Goal: Task Accomplishment & Management: Complete application form

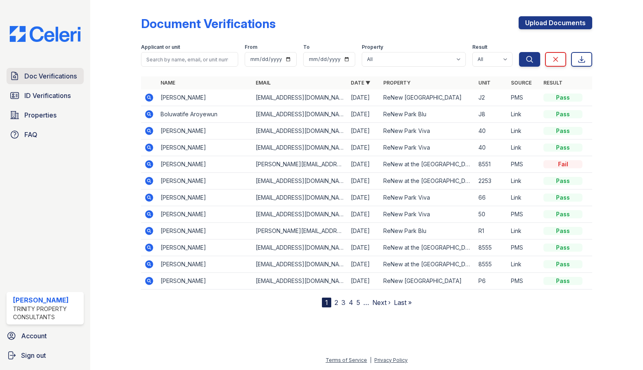
drag, startPoint x: 0, startPoint y: 0, endPoint x: 37, endPoint y: 80, distance: 88.4
click at [37, 80] on span "Doc Verifications" at bounding box center [50, 76] width 52 height 10
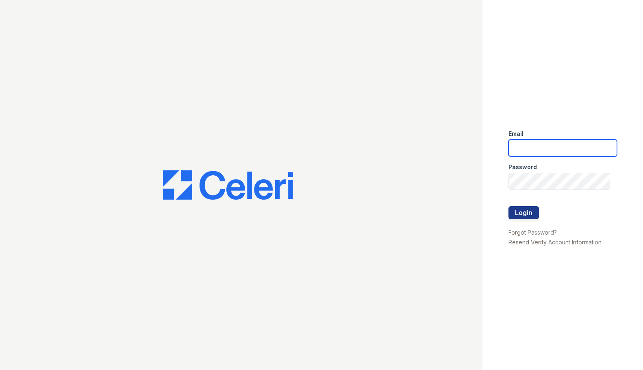
type input "ebetriolo@trinity-pm.com"
click at [522, 204] on div at bounding box center [562, 198] width 109 height 16
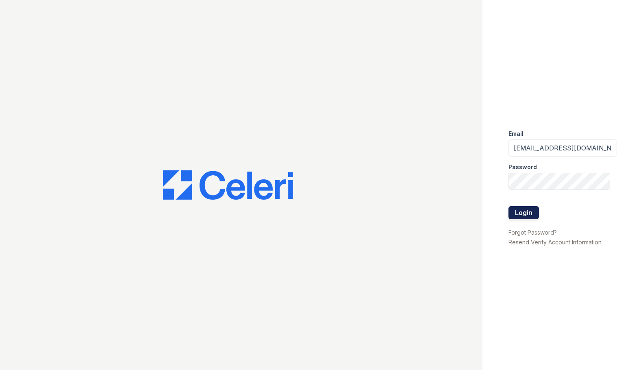
click at [521, 208] on button "Login" at bounding box center [523, 212] width 30 height 13
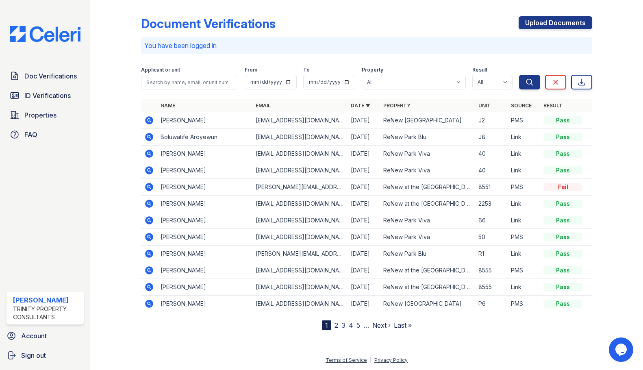
drag, startPoint x: 58, startPoint y: 77, endPoint x: 127, endPoint y: 5, distance: 100.0
click at [58, 77] on span "Doc Verifications" at bounding box center [50, 76] width 52 height 10
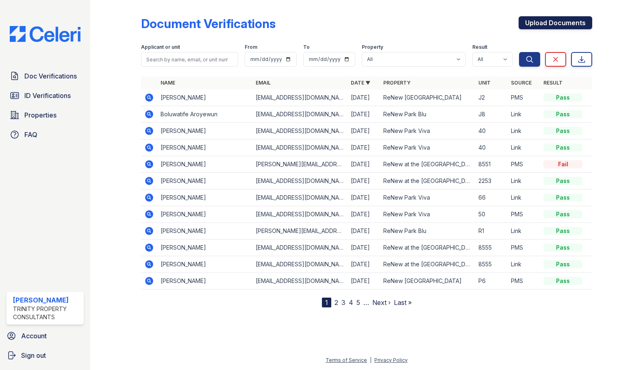
click at [527, 26] on link "Upload Documents" at bounding box center [555, 22] width 74 height 13
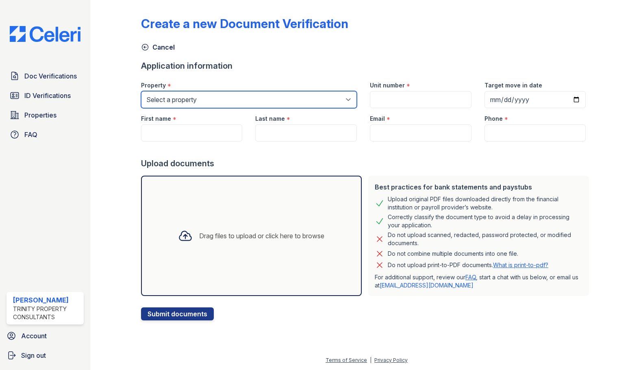
drag, startPoint x: 211, startPoint y: 94, endPoint x: 210, endPoint y: 98, distance: 4.2
click at [211, 94] on select "Select a property ReNew Aster ReNew at the Delta ReNew Avery Park ReNew Park Bl…" at bounding box center [249, 99] width 216 height 17
select select "205"
click at [141, 91] on select "Select a property ReNew Aster ReNew at the Delta ReNew Avery Park ReNew Park Bl…" at bounding box center [249, 99] width 216 height 17
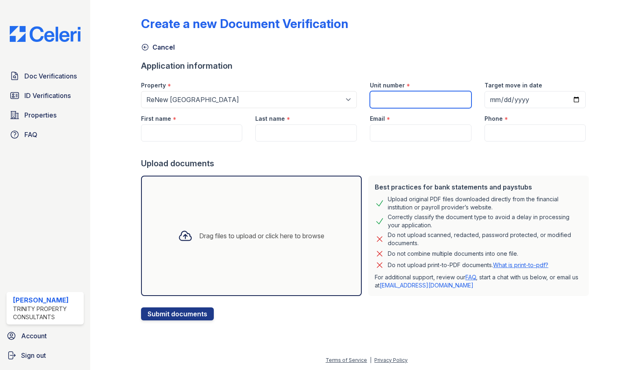
click at [377, 100] on input "Unit number" at bounding box center [421, 99] width 102 height 17
type input "J2"
click at [496, 98] on input "Target move in date" at bounding box center [535, 99] width 102 height 17
type input "2025-09-15"
click at [186, 150] on div at bounding box center [366, 149] width 451 height 16
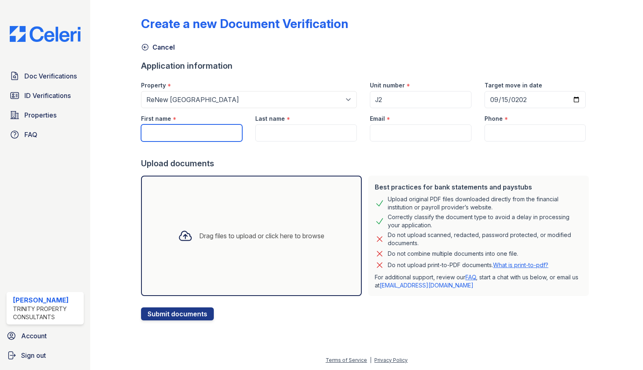
click at [195, 138] on input "First name" at bounding box center [192, 132] width 102 height 17
type input "D"
type input "Shawn"
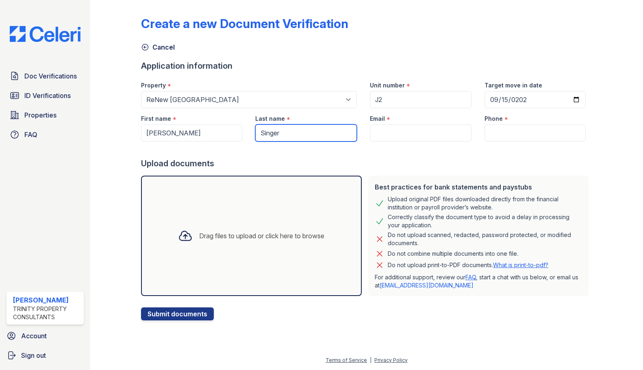
type input "Singer"
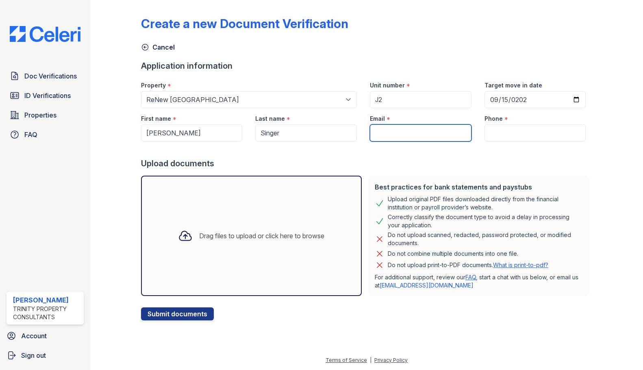
click at [376, 136] on input "Email" at bounding box center [421, 132] width 102 height 17
paste input "[PERSON_NAME][EMAIL_ADDRESS][DOMAIN_NAME]"
type input "[PERSON_NAME][EMAIL_ADDRESS][DOMAIN_NAME]"
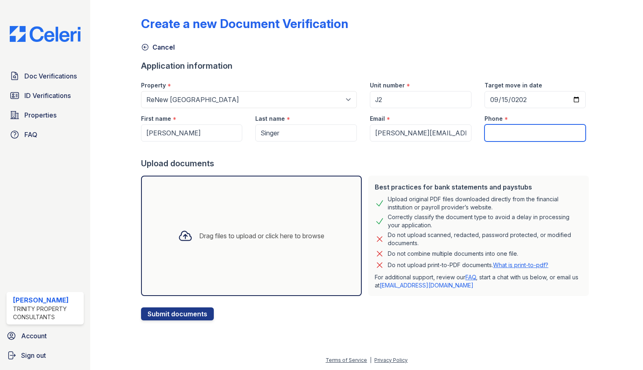
click at [492, 134] on input "Phone" at bounding box center [535, 132] width 102 height 17
paste input "(707) 580-8246"
type input "(707) 580-8246"
click at [198, 208] on div "Drag files to upload or click here to browse" at bounding box center [251, 235] width 221 height 120
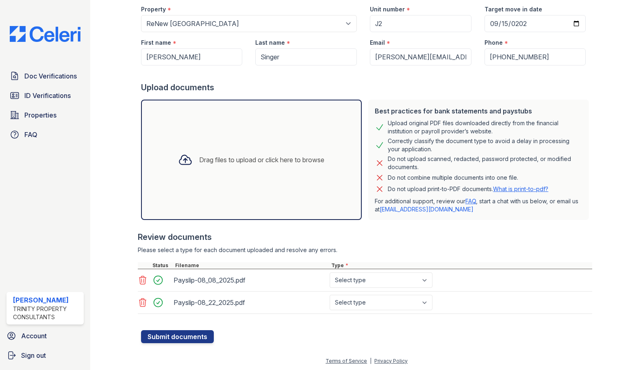
scroll to position [77, 0]
drag, startPoint x: 366, startPoint y: 282, endPoint x: 358, endPoint y: 276, distance: 9.9
click at [366, 282] on select "Select type Paystub Bank Statement Offer Letter Tax Documents Benefit Award Let…" at bounding box center [380, 278] width 103 height 15
click at [371, 290] on div "Payslip-08_08_2025.pdf Select type Paystub Bank Statement Offer Letter Tax Docu…" at bounding box center [365, 279] width 455 height 22
click at [369, 279] on select "Select type Paystub Bank Statement Offer Letter Tax Documents Benefit Award Let…" at bounding box center [380, 278] width 103 height 15
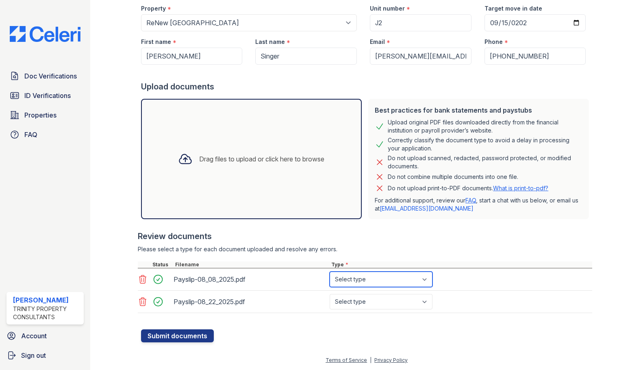
select select "paystub"
click at [329, 271] on select "Select type Paystub Bank Statement Offer Letter Tax Documents Benefit Award Let…" at bounding box center [380, 278] width 103 height 15
click at [362, 301] on select "Select type Paystub Bank Statement Offer Letter Tax Documents Benefit Award Let…" at bounding box center [380, 301] width 103 height 15
select select "paystub"
click at [329, 294] on select "Select type Paystub Bank Statement Offer Letter Tax Documents Benefit Award Let…" at bounding box center [380, 301] width 103 height 15
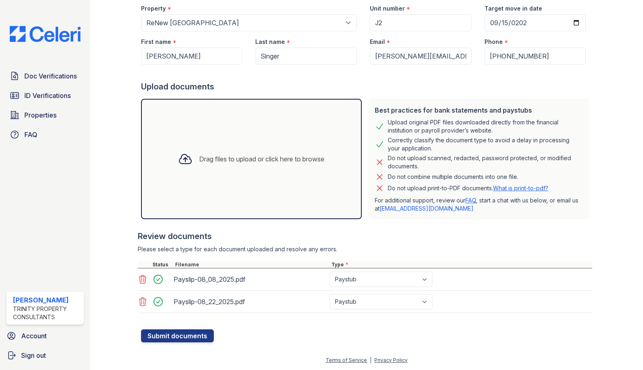
click at [294, 321] on div at bounding box center [366, 325] width 451 height 8
click at [182, 338] on button "Submit documents" at bounding box center [177, 335] width 73 height 13
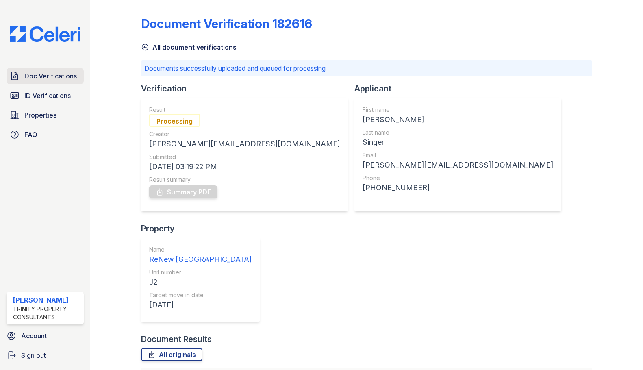
click at [48, 74] on span "Doc Verifications" at bounding box center [50, 76] width 52 height 10
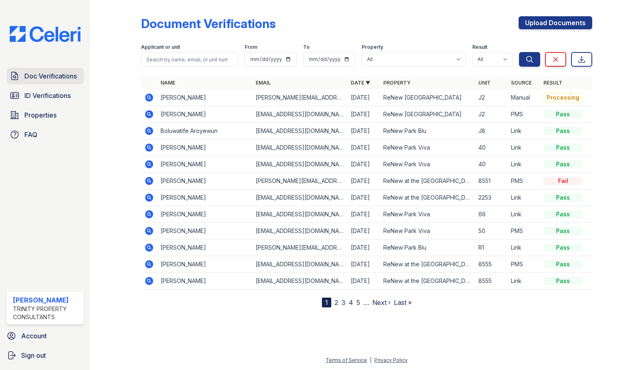
click at [58, 77] on span "Doc Verifications" at bounding box center [50, 76] width 52 height 10
click at [149, 117] on icon at bounding box center [149, 114] width 8 height 8
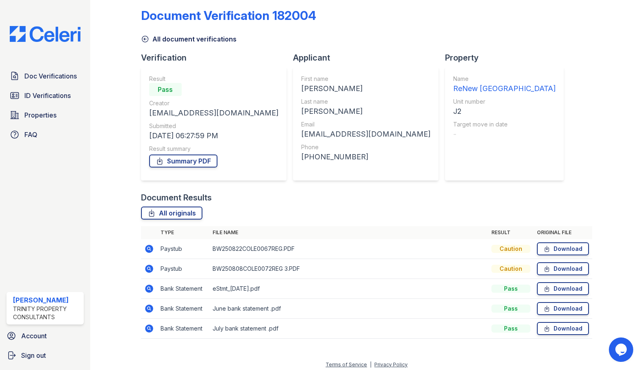
scroll to position [13, 0]
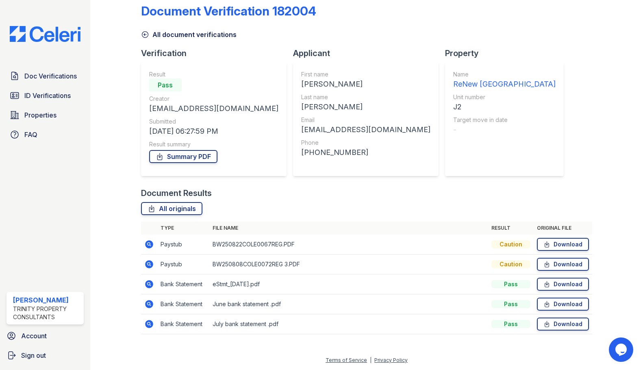
click at [148, 247] on icon at bounding box center [149, 244] width 8 height 8
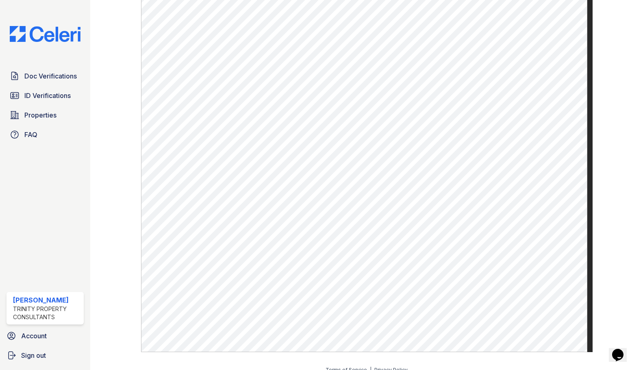
scroll to position [458, 0]
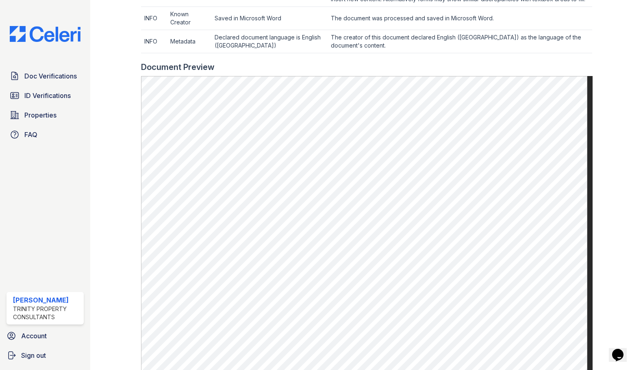
scroll to position [336, 0]
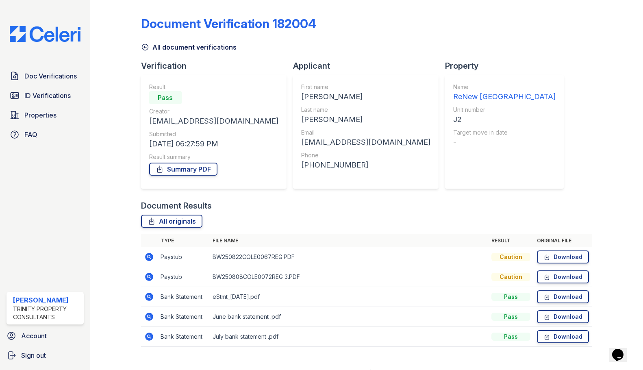
click at [148, 277] on icon at bounding box center [149, 277] width 10 height 10
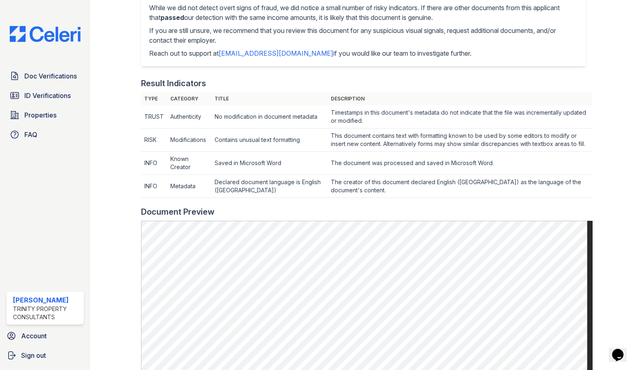
scroll to position [325, 0]
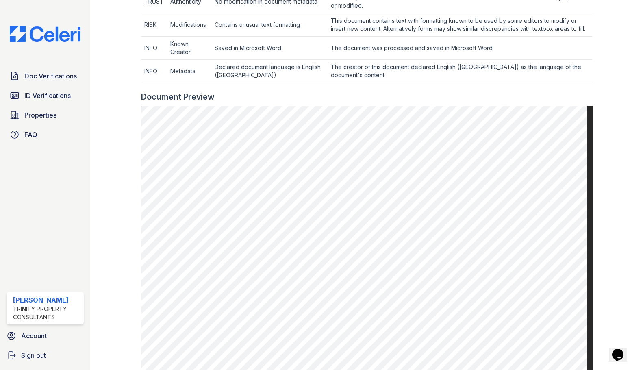
click at [107, 85] on div at bounding box center [122, 76] width 38 height 797
click at [33, 74] on span "Doc Verifications" at bounding box center [50, 76] width 52 height 10
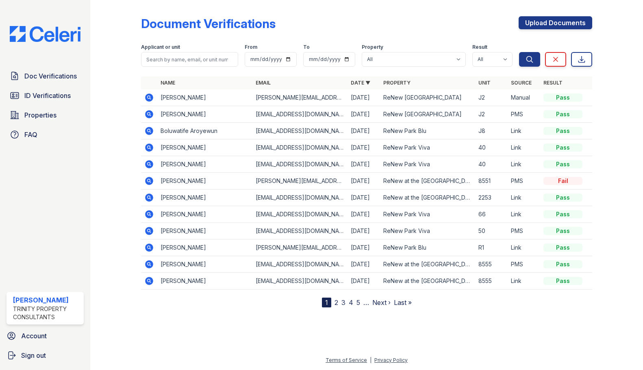
click at [147, 98] on icon at bounding box center [149, 98] width 10 height 10
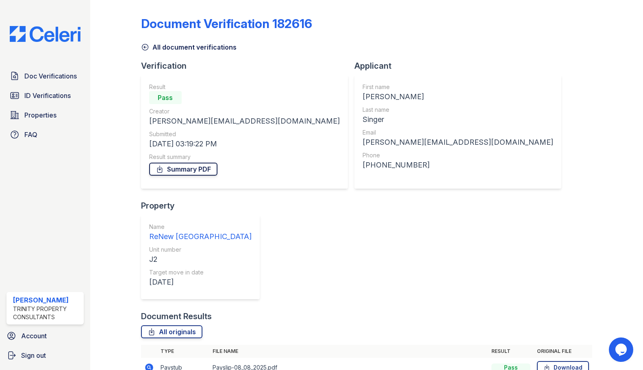
click at [173, 175] on link "Summary PDF" at bounding box center [183, 168] width 68 height 13
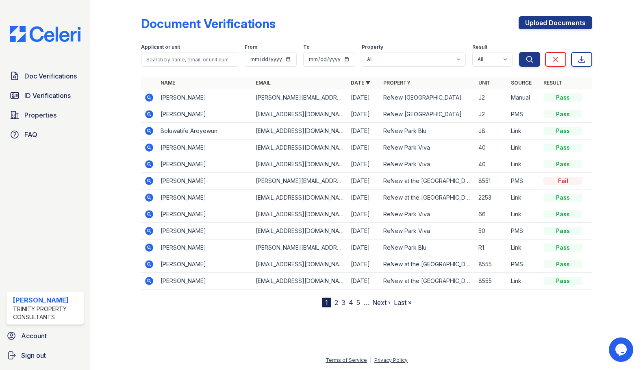
click at [153, 113] on icon at bounding box center [149, 114] width 10 height 10
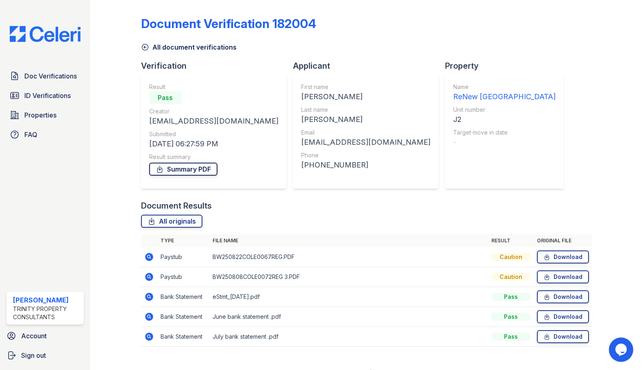
click at [172, 170] on link "Summary PDF" at bounding box center [183, 168] width 68 height 13
